Goal: Navigation & Orientation: Go to known website

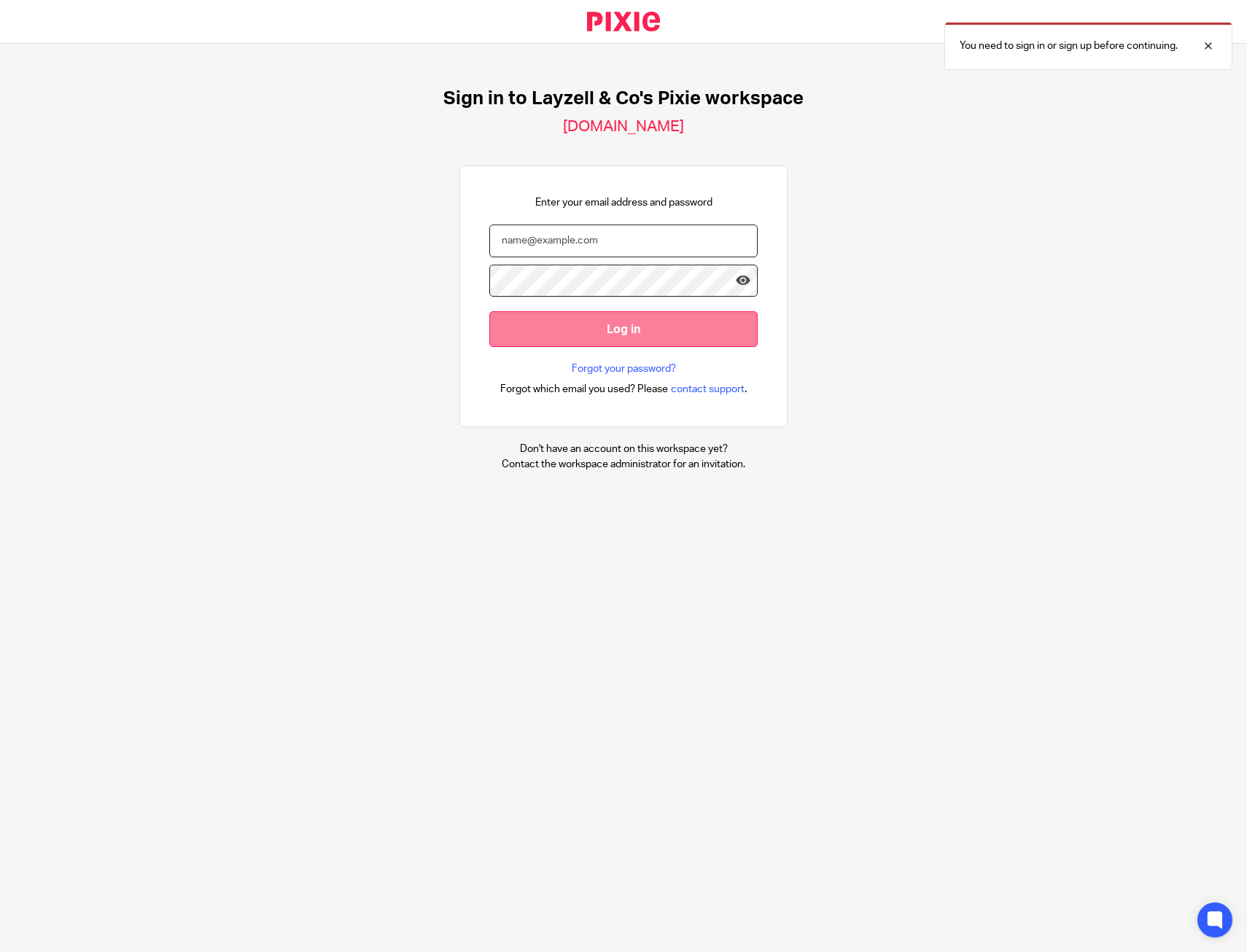
type input "[PERSON_NAME][EMAIL_ADDRESS][DOMAIN_NAME]"
click at [592, 332] on input "Log in" at bounding box center [623, 329] width 269 height 36
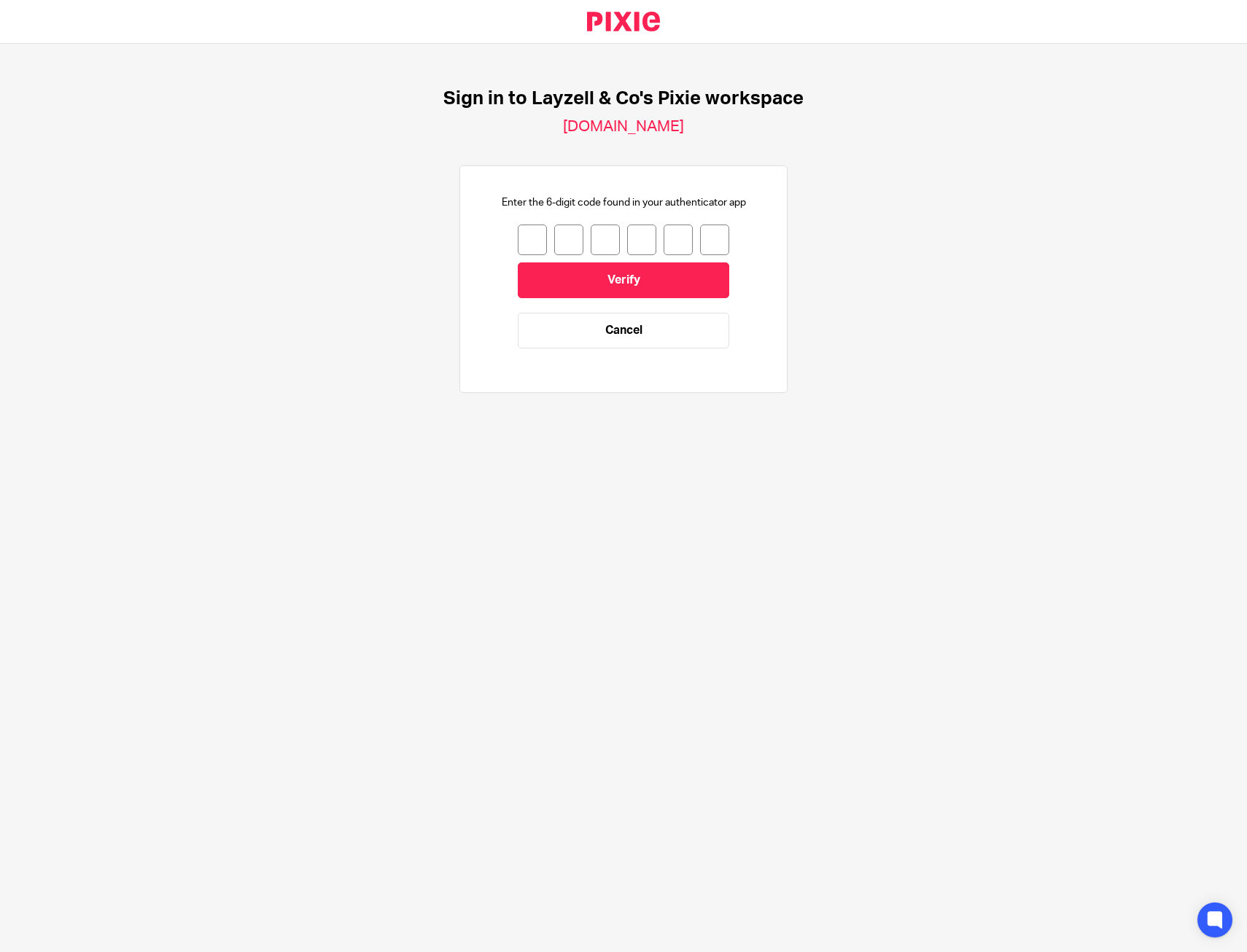
click at [527, 242] on input "number" at bounding box center [532, 240] width 29 height 31
